Goal: Ask a question

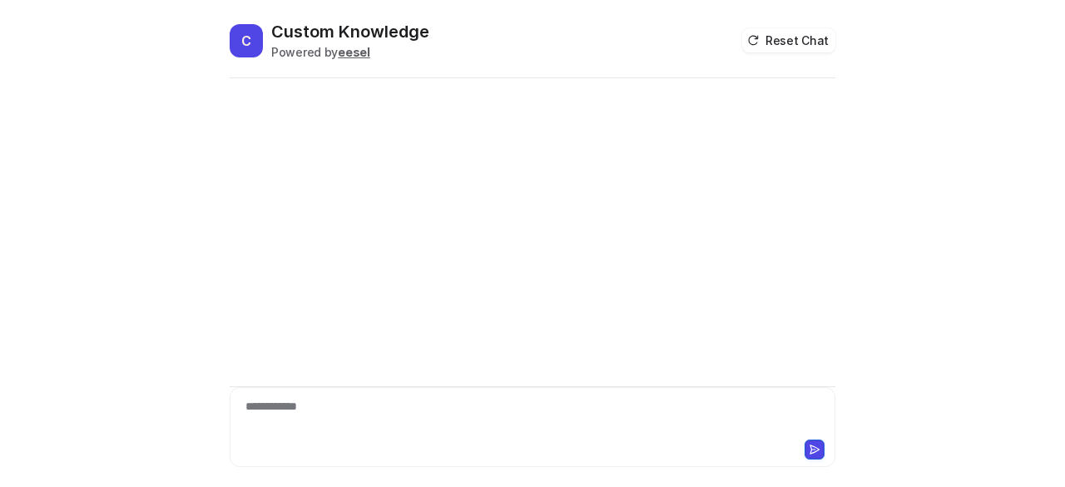
click at [336, 430] on div "**********" at bounding box center [533, 417] width 598 height 38
paste div
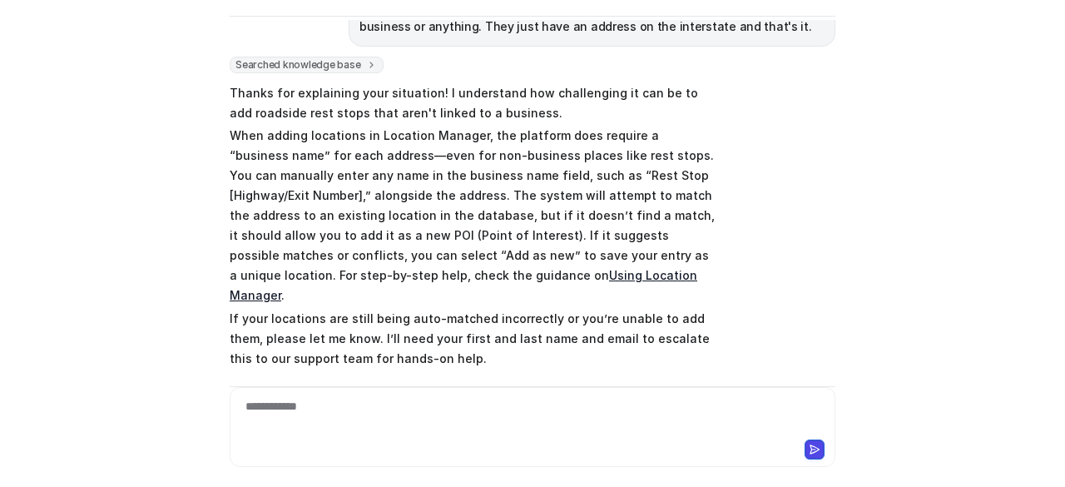
scroll to position [213, 0]
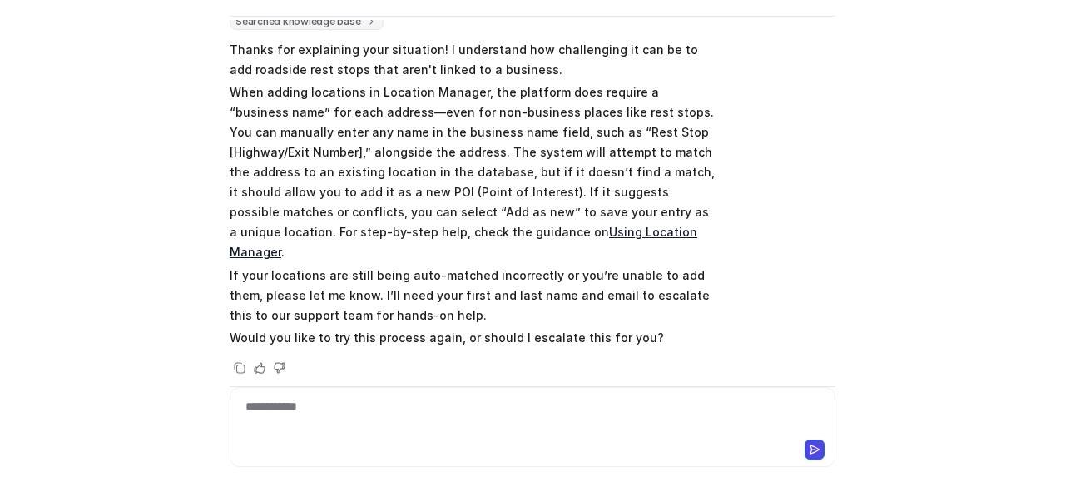
click at [439, 232] on link "Using Location Manager" at bounding box center [463, 242] width 467 height 34
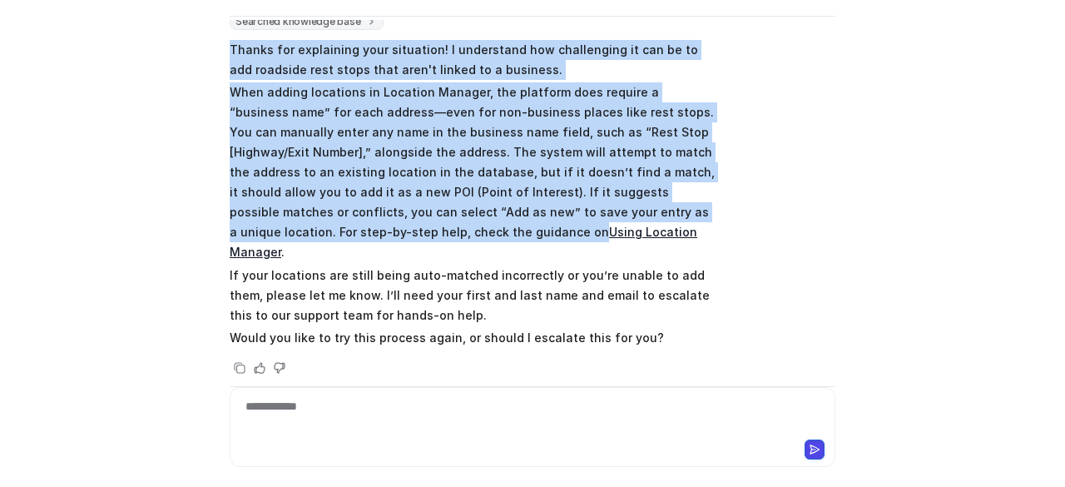
drag, startPoint x: 350, startPoint y: 234, endPoint x: 219, endPoint y: 47, distance: 228.7
click at [219, 47] on div "C Custom Knowledge Powered by eesel Reset Chat 👋 Hi! How can I help you [DATE]?…" at bounding box center [532, 191] width 632 height 467
copy span "Thanks for explaining your situation! I understand how challenging it can be to…"
click at [630, 200] on p "When adding locations in Location Manager, the platform does require a “busines…" at bounding box center [473, 172] width 487 height 180
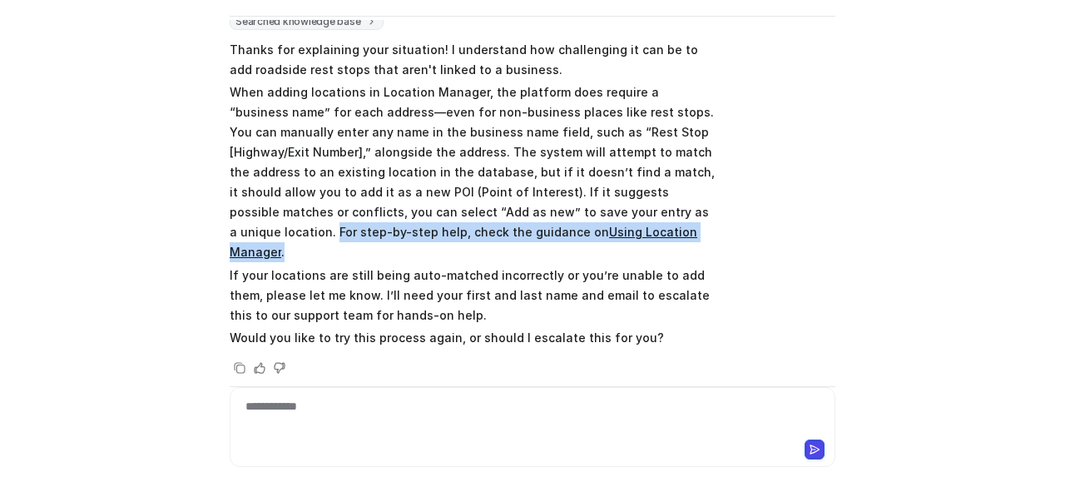
drag, startPoint x: 581, startPoint y: 208, endPoint x: 580, endPoint y: 224, distance: 15.9
click at [580, 224] on p "When adding locations in Location Manager, the platform does require a “busines…" at bounding box center [473, 172] width 487 height 180
copy p "For step-by-step help, check the guidance on Using Location Manager ."
